Goal: Information Seeking & Learning: Learn about a topic

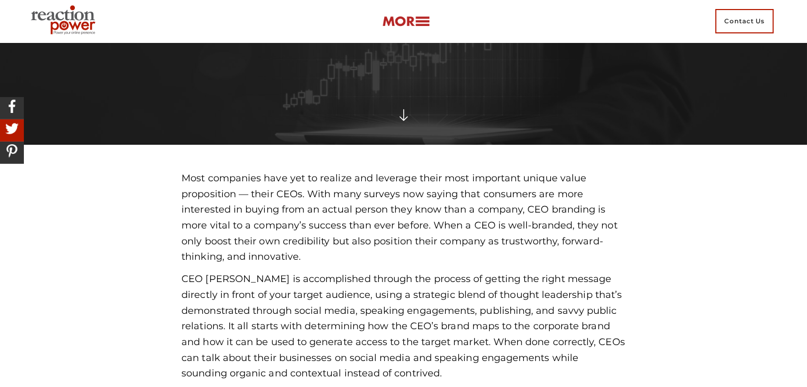
scroll to position [318, 0]
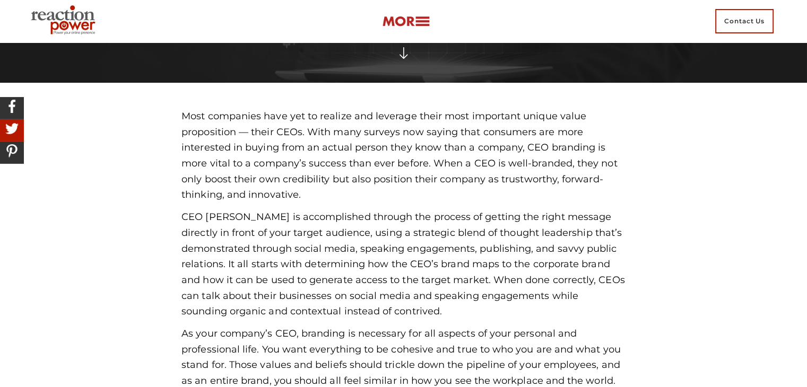
click at [418, 109] on p "Most companies have yet to realize and leverage their most important unique val…" at bounding box center [403, 156] width 444 height 94
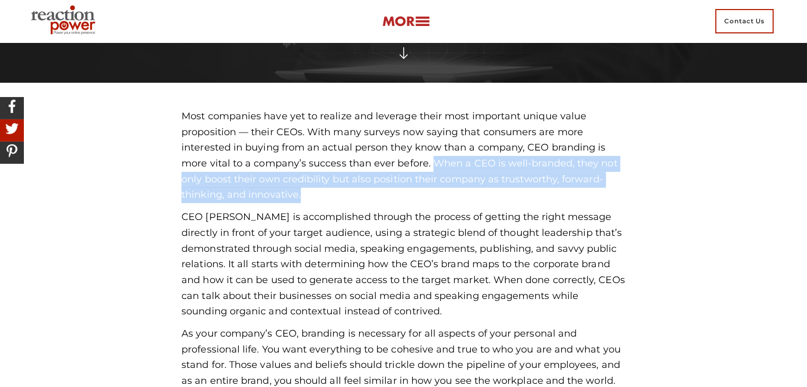
drag, startPoint x: 430, startPoint y: 158, endPoint x: 471, endPoint y: 196, distance: 56.7
click at [471, 196] on p "Most companies have yet to realize and leverage their most important unique val…" at bounding box center [403, 156] width 444 height 94
copy p "When a CEO is well-branded, they not only boost their own credibility but also …"
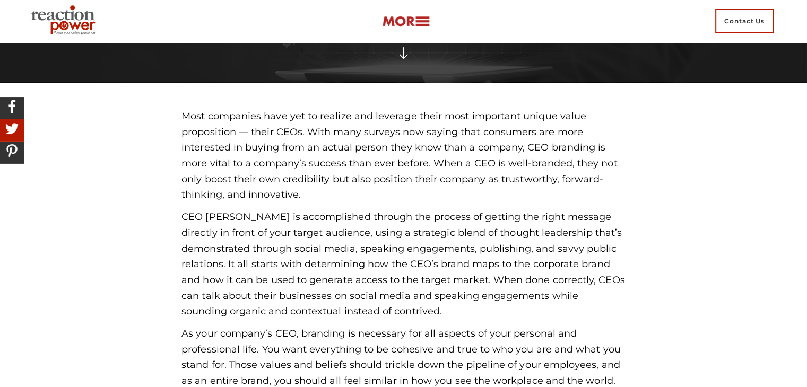
click at [240, 211] on p "CEO [PERSON_NAME] is accomplished through the process of getting the right mess…" at bounding box center [403, 265] width 444 height 110
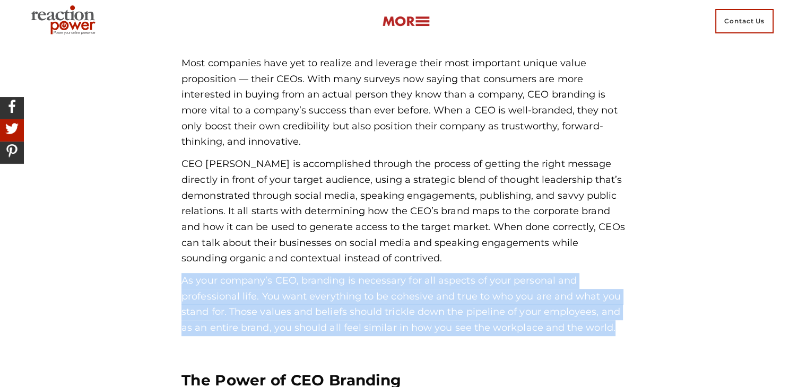
drag, startPoint x: 181, startPoint y: 276, endPoint x: 677, endPoint y: 337, distance: 499.7
copy p "As your company’s CEO, branding is necessary for all aspects of your personal a…"
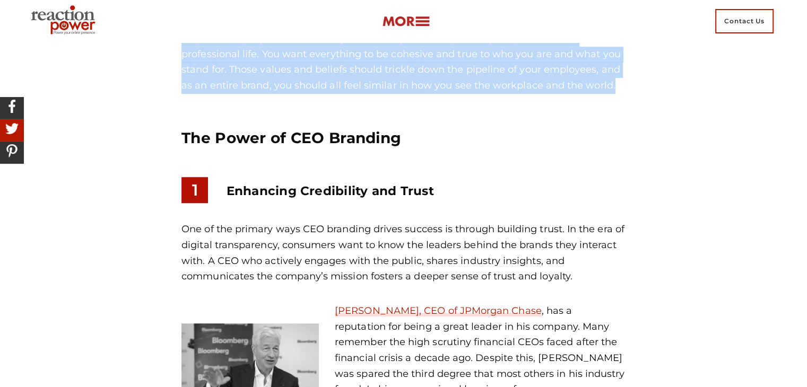
scroll to position [637, 0]
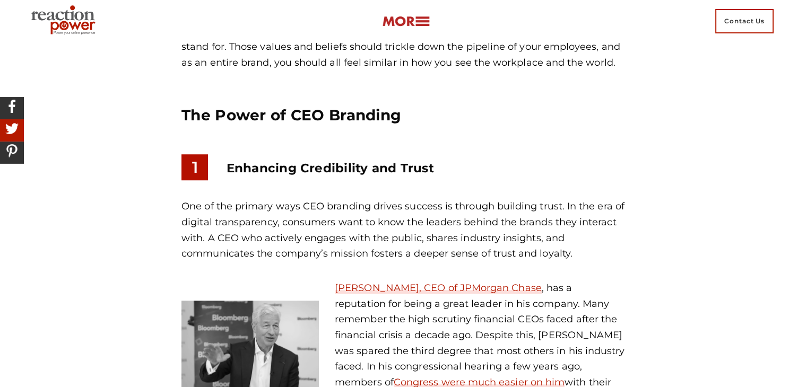
click at [241, 217] on p "One of the primary ways CEO branding drives success is through building trust. …" at bounding box center [403, 230] width 444 height 63
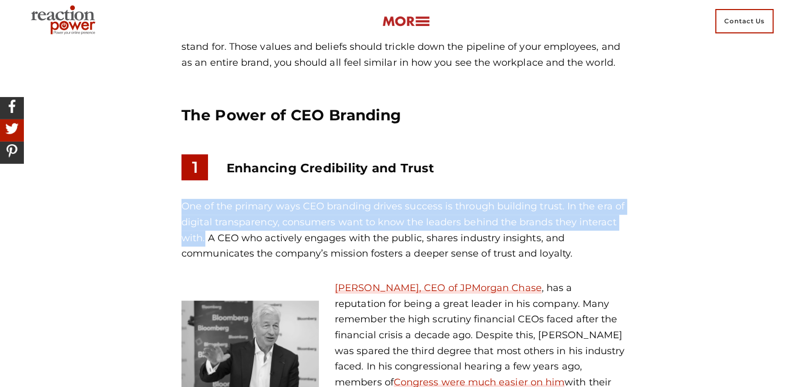
drag, startPoint x: 178, startPoint y: 200, endPoint x: 206, endPoint y: 238, distance: 46.7
click at [206, 238] on div "One of the primary ways CEO branding drives success is through building trust. …" at bounding box center [403, 320] width 460 height 242
copy p "One of the primary ways CEO branding drives success is through building trust. …"
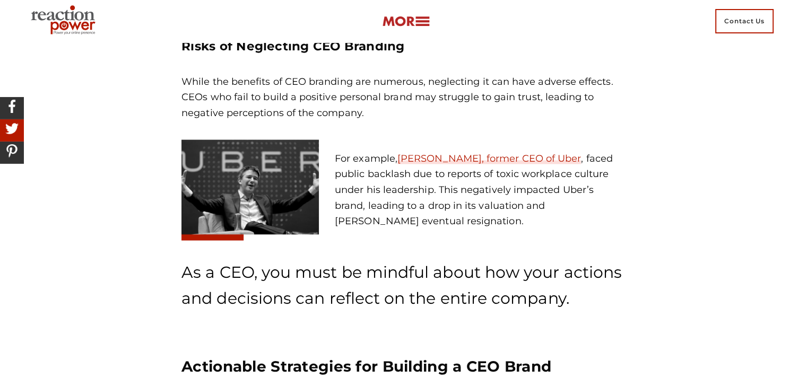
scroll to position [2175, 0]
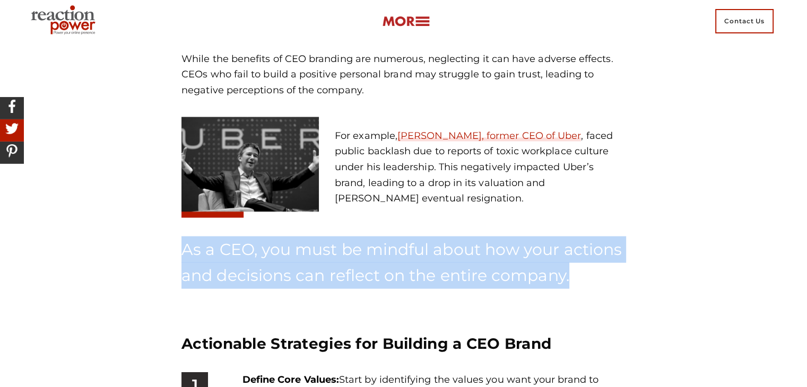
drag, startPoint x: 568, startPoint y: 278, endPoint x: 181, endPoint y: 256, distance: 387.4
click at [181, 256] on p "As a CEO, you must be mindful about how your actions and decisions can reflect …" at bounding box center [403, 263] width 444 height 53
copy span "As a CEO, you must be mindful about how your actions and decisions can reflect …"
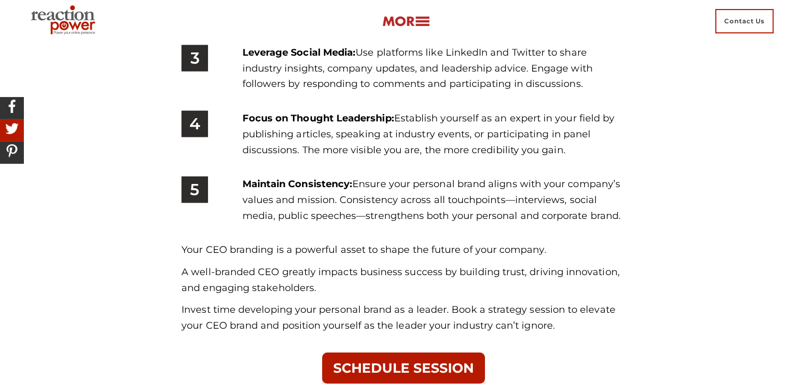
scroll to position [2652, 0]
